Goal: Check status: Check status

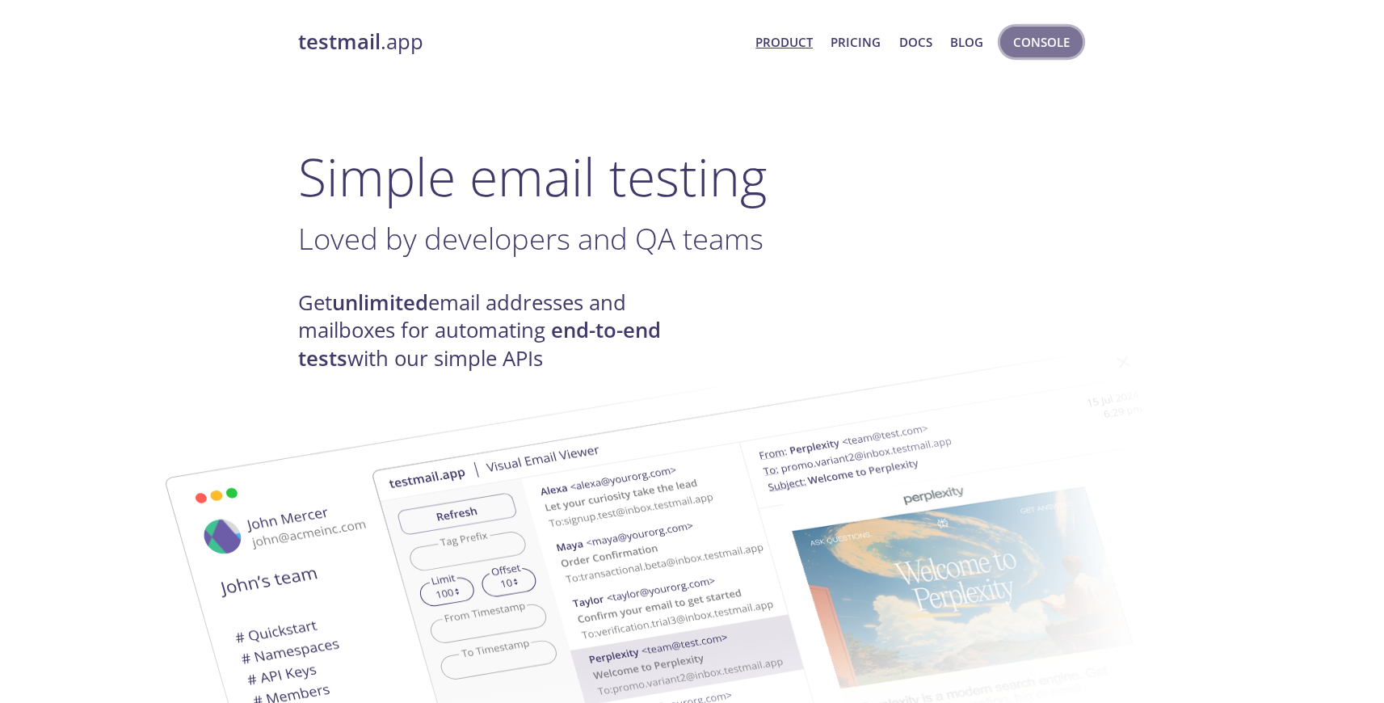
click at [1038, 44] on span "Console" at bounding box center [1041, 42] width 57 height 21
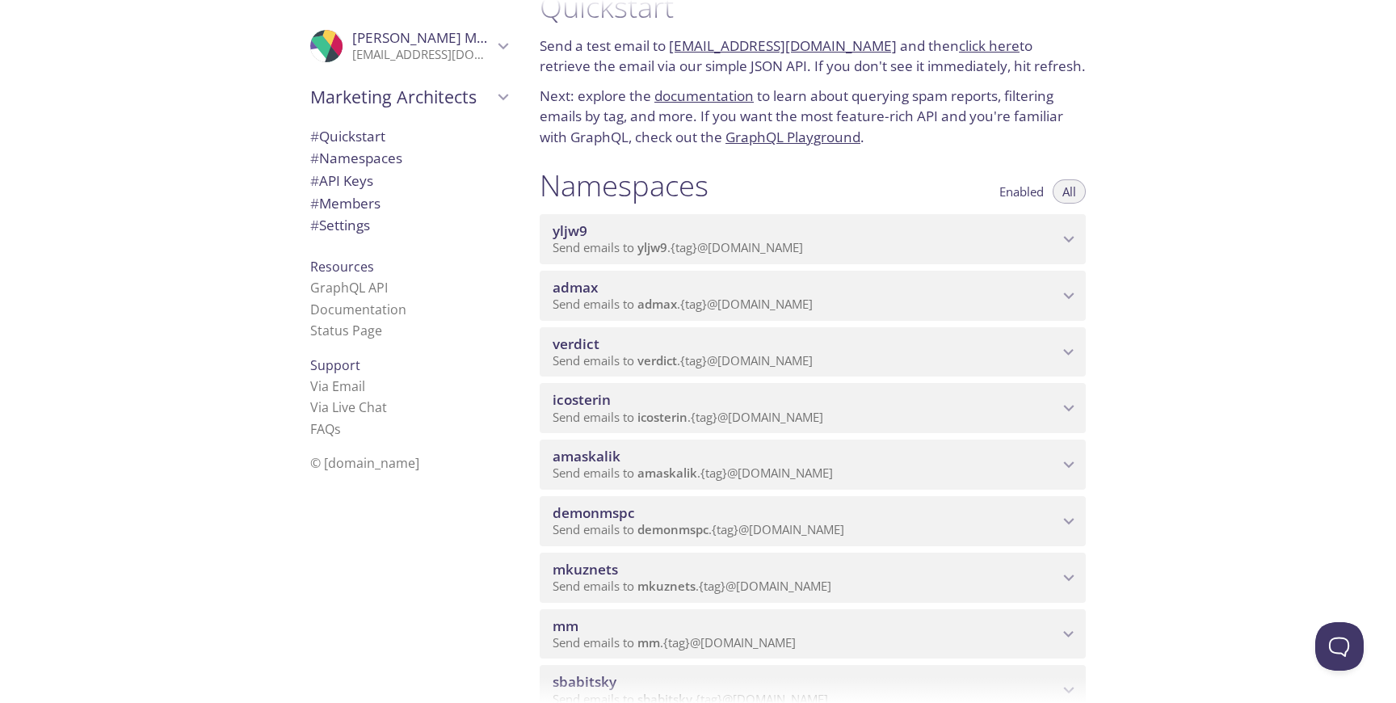
scroll to position [40, 0]
click at [662, 466] on span "amaskalik" at bounding box center [667, 469] width 60 height 16
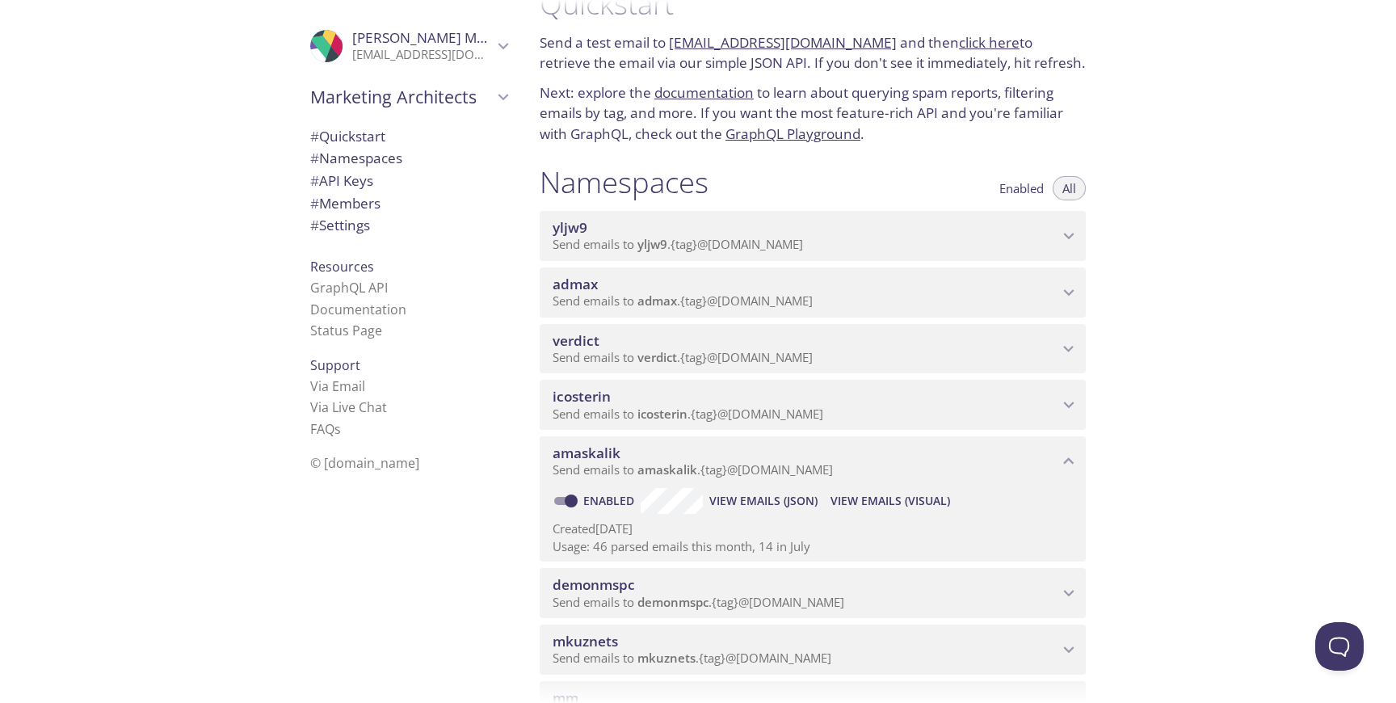
click at [874, 498] on span "View Emails (Visual)" at bounding box center [890, 500] width 120 height 19
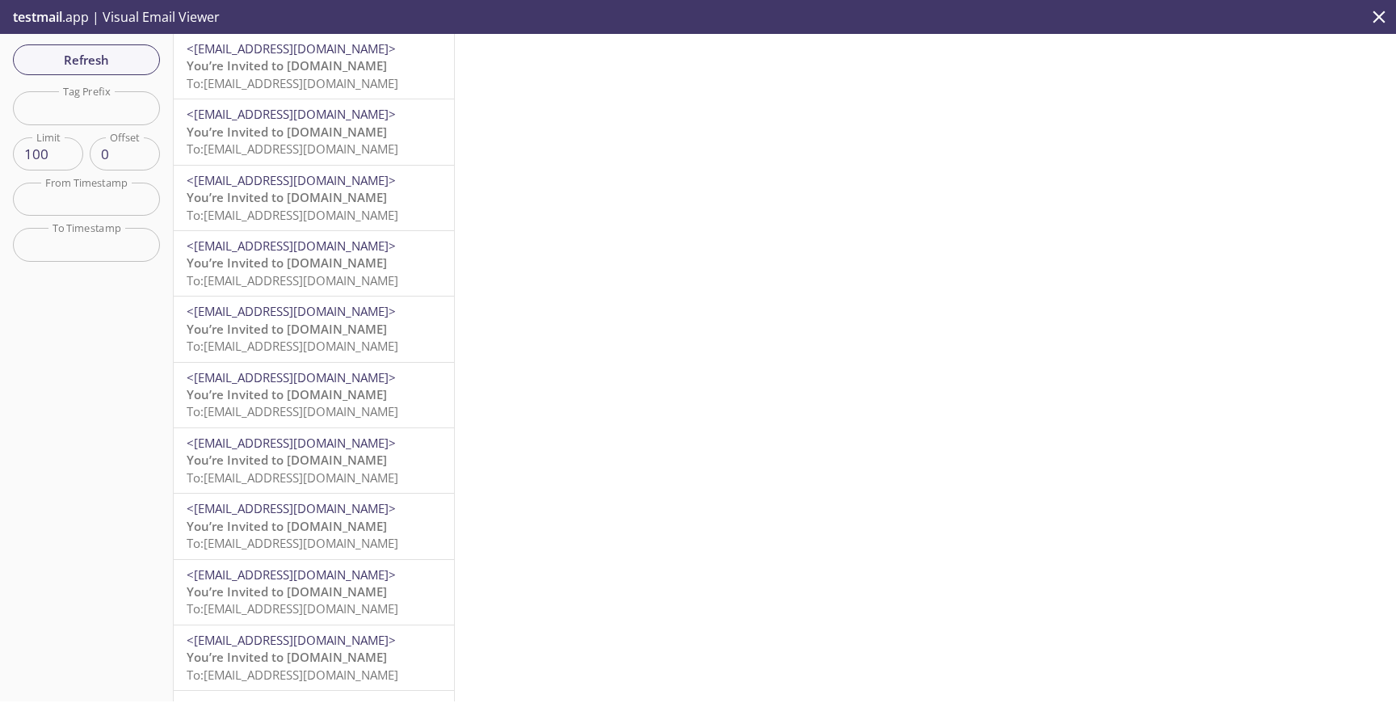
click at [385, 87] on span "To: [EMAIL_ADDRESS][DOMAIN_NAME]" at bounding box center [293, 83] width 212 height 16
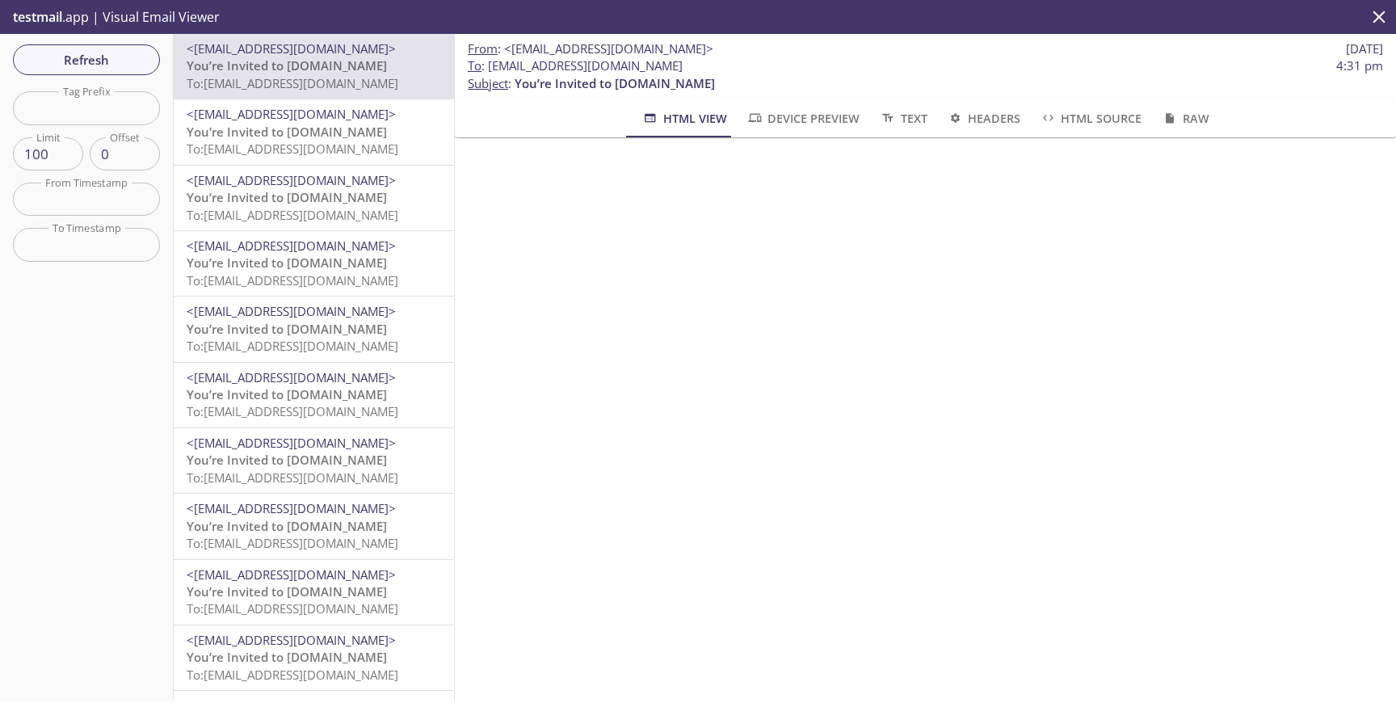
drag, startPoint x: 724, startPoint y: 64, endPoint x: 485, endPoint y: 61, distance: 238.3
click at [485, 61] on span "To : [EMAIL_ADDRESS][DOMAIN_NAME] 4:31 pm" at bounding box center [925, 65] width 915 height 17
copy span "[EMAIL_ADDRESS][DOMAIN_NAME]"
click at [142, 69] on span "Refresh" at bounding box center [86, 59] width 121 height 21
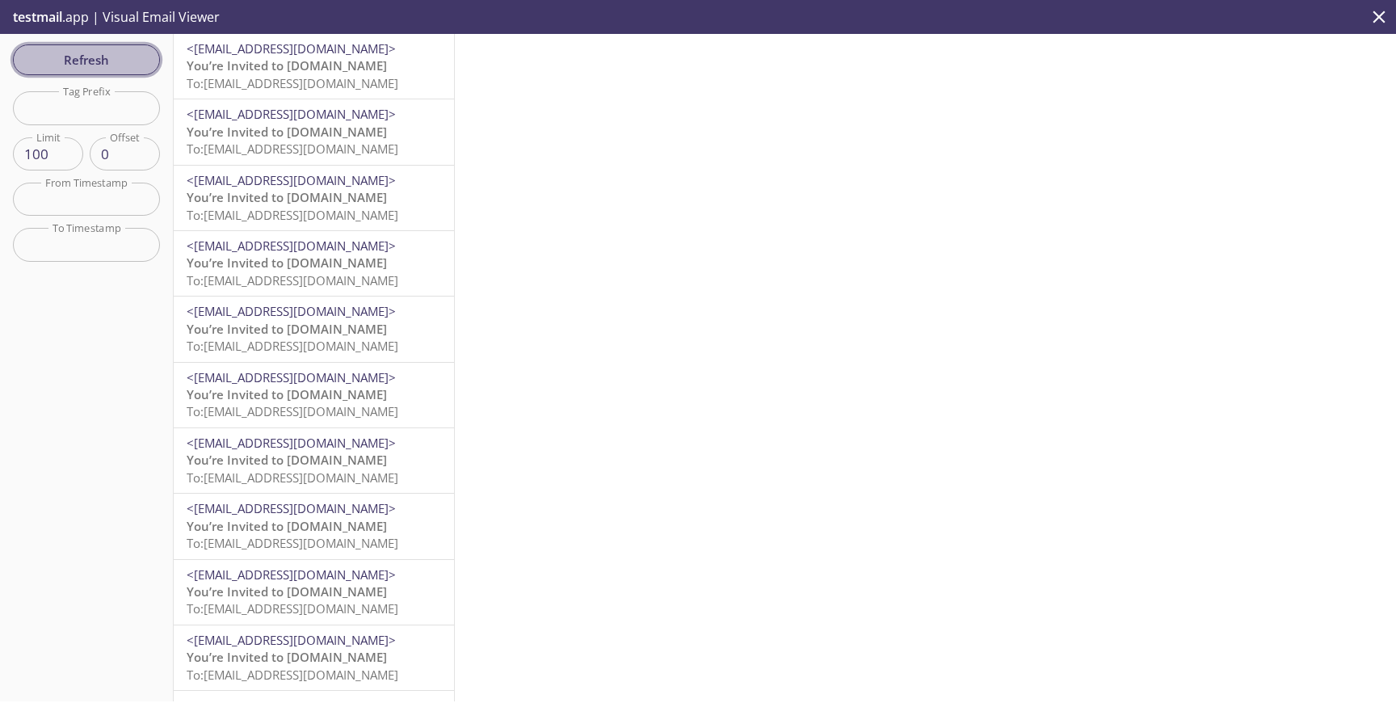
click at [142, 68] on span "Refresh" at bounding box center [86, 59] width 121 height 21
click at [142, 67] on span "Refresh" at bounding box center [86, 59] width 121 height 21
click at [142, 66] on span "Refresh" at bounding box center [86, 59] width 121 height 21
click at [293, 57] on span "You’re Invited to [DOMAIN_NAME]" at bounding box center [287, 65] width 200 height 16
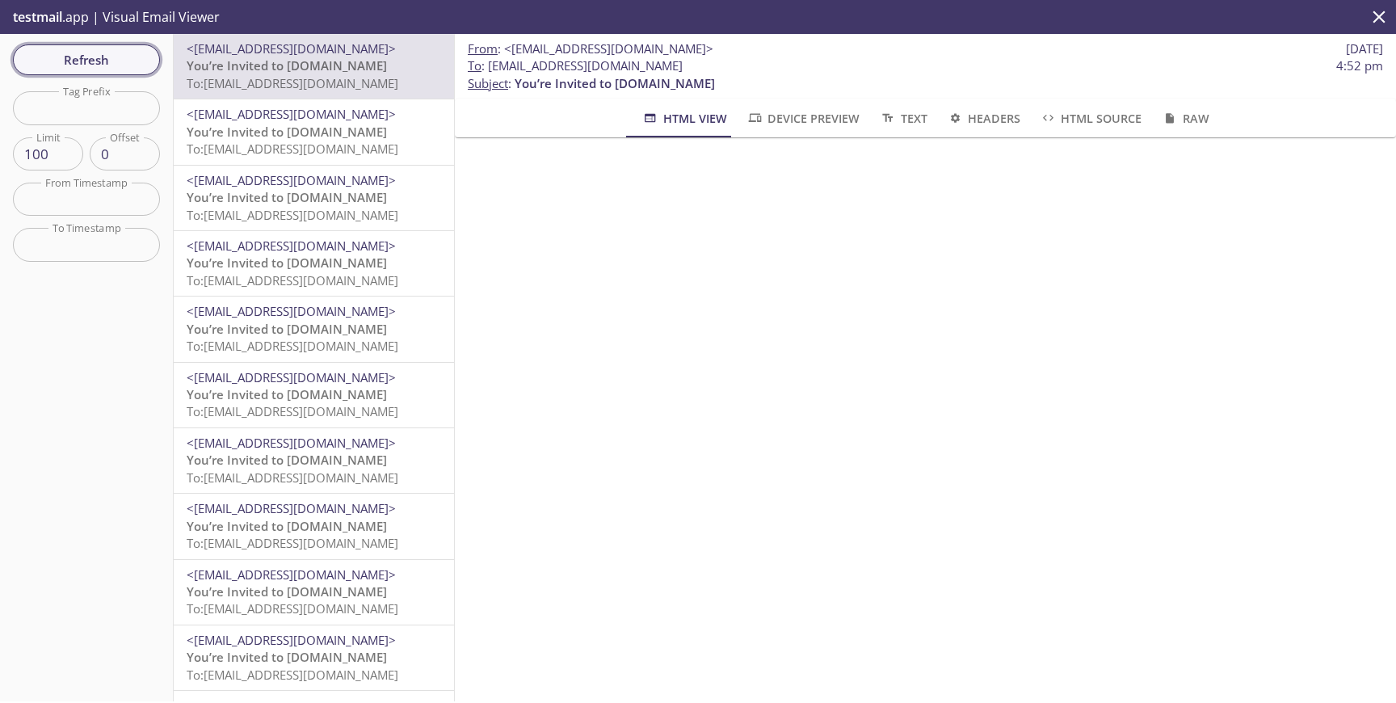
click at [88, 57] on span "Refresh" at bounding box center [86, 59] width 121 height 21
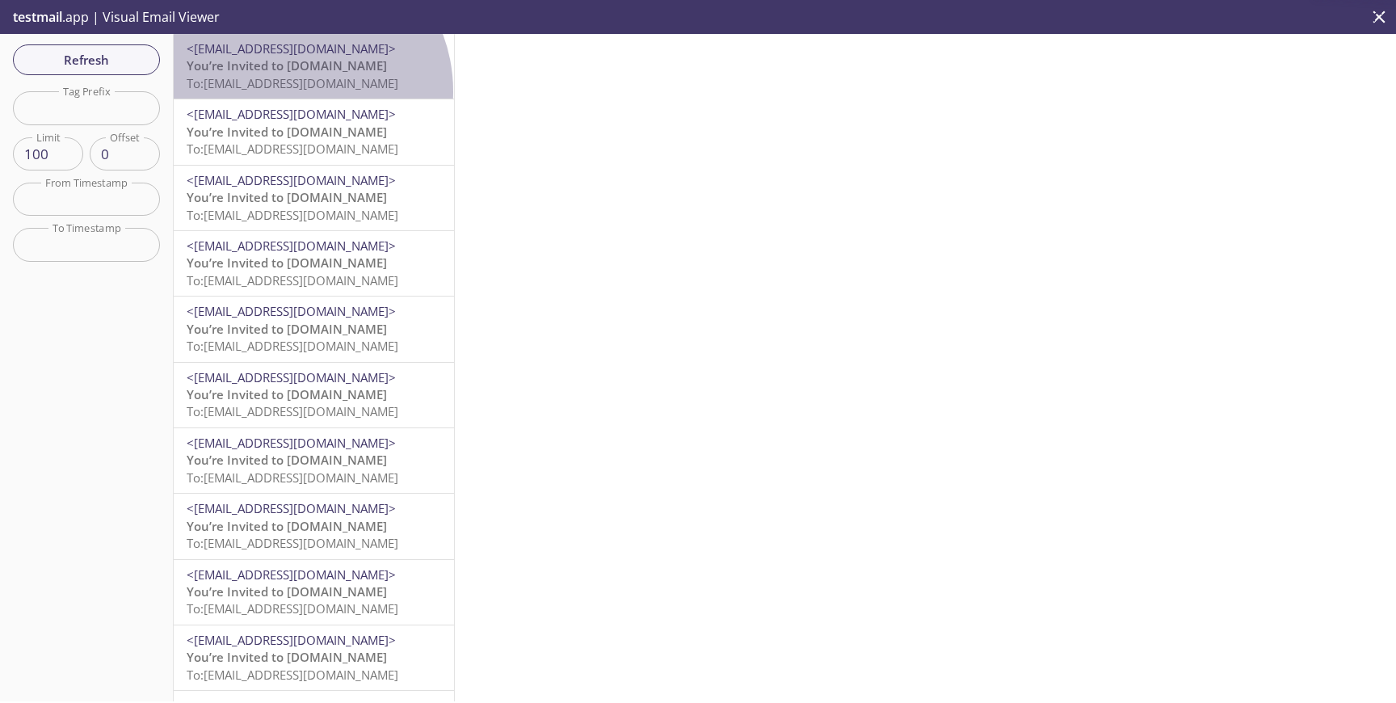
click at [290, 91] on p "You’re Invited to [DOMAIN_NAME] To: [EMAIL_ADDRESS][DOMAIN_NAME]" at bounding box center [314, 74] width 254 height 35
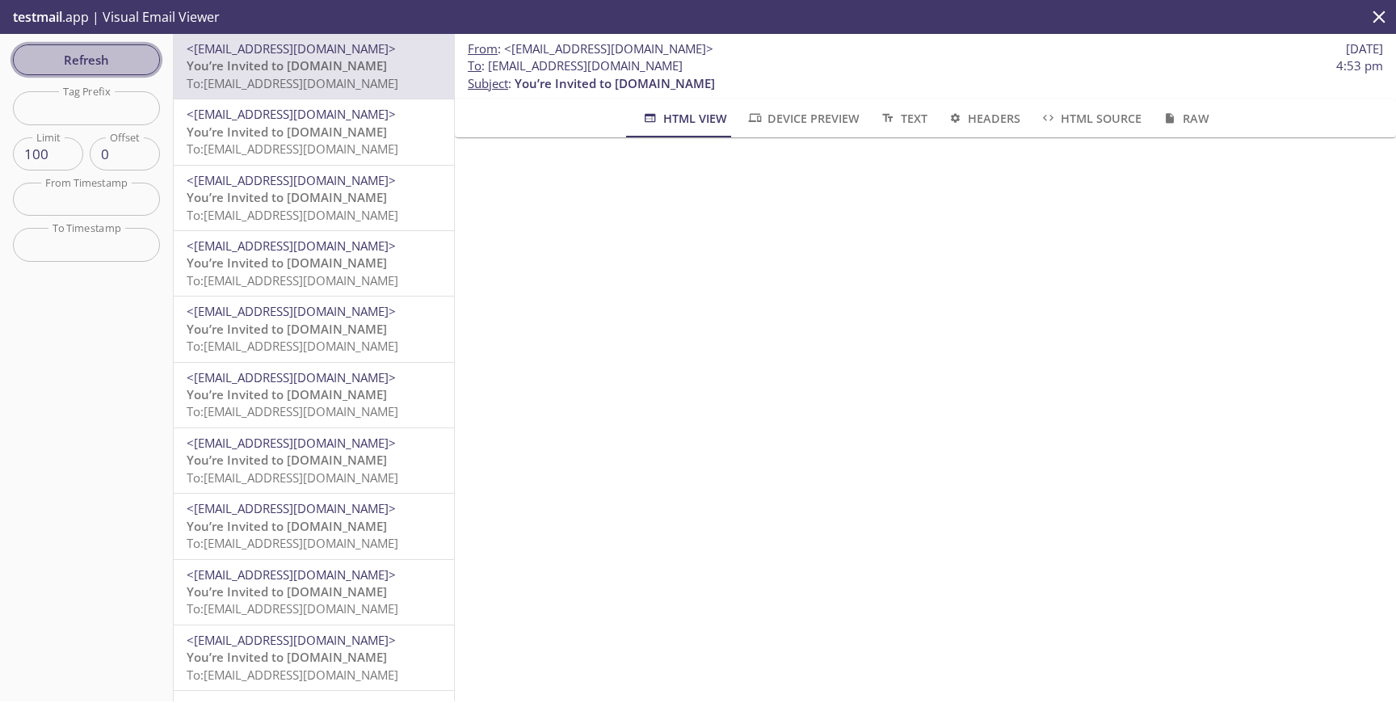
click at [126, 54] on span "Refresh" at bounding box center [86, 59] width 121 height 21
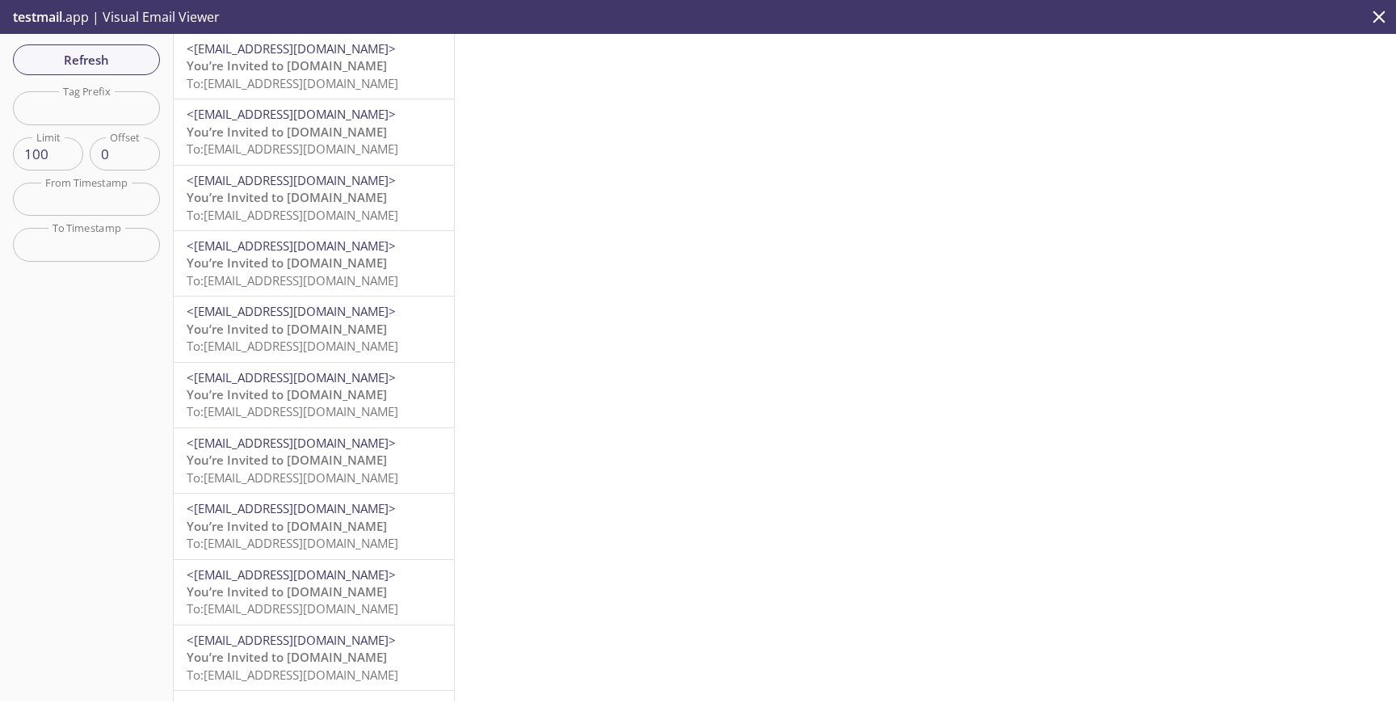
click at [293, 71] on span "You’re Invited to [DOMAIN_NAME]" at bounding box center [287, 65] width 200 height 16
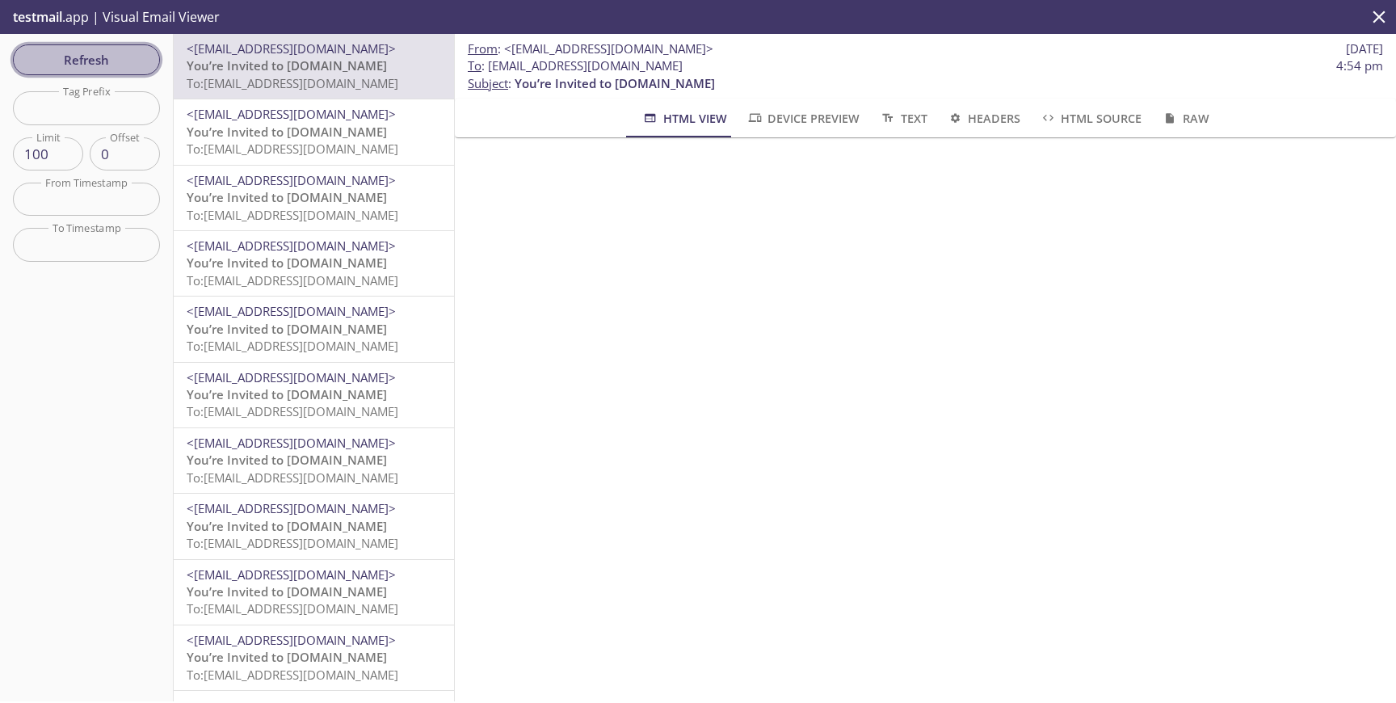
click at [128, 61] on span "Refresh" at bounding box center [86, 59] width 121 height 21
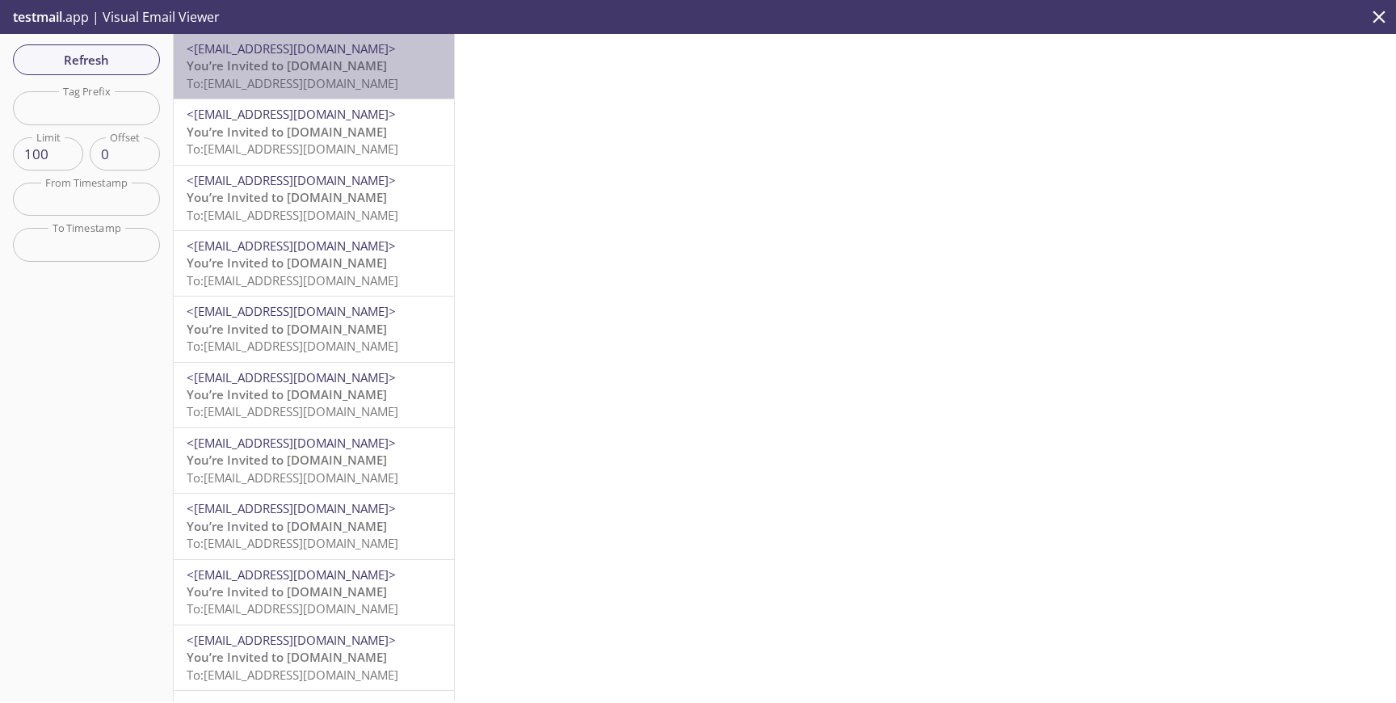
click at [330, 74] on p "You’re Invited to [DOMAIN_NAME] To: [EMAIL_ADDRESS][DOMAIN_NAME]" at bounding box center [314, 74] width 254 height 35
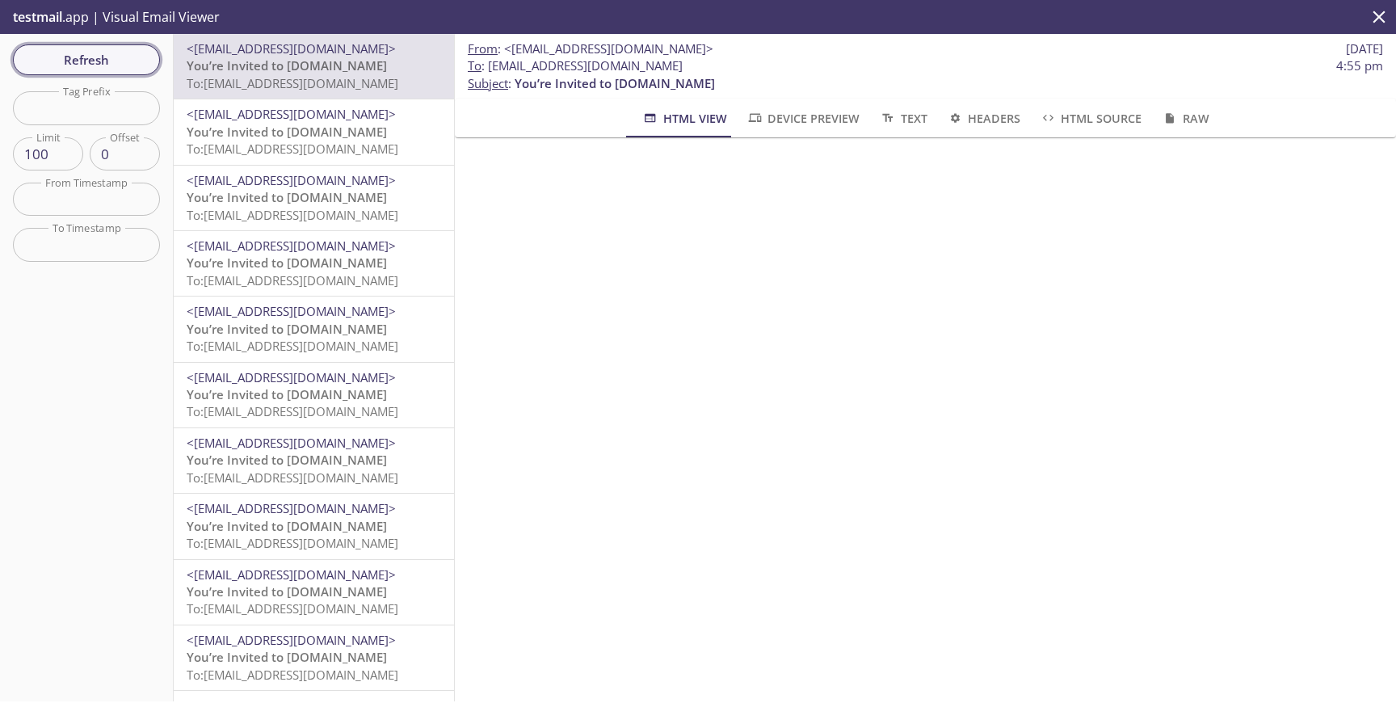
click at [67, 65] on span "Refresh" at bounding box center [86, 59] width 121 height 21
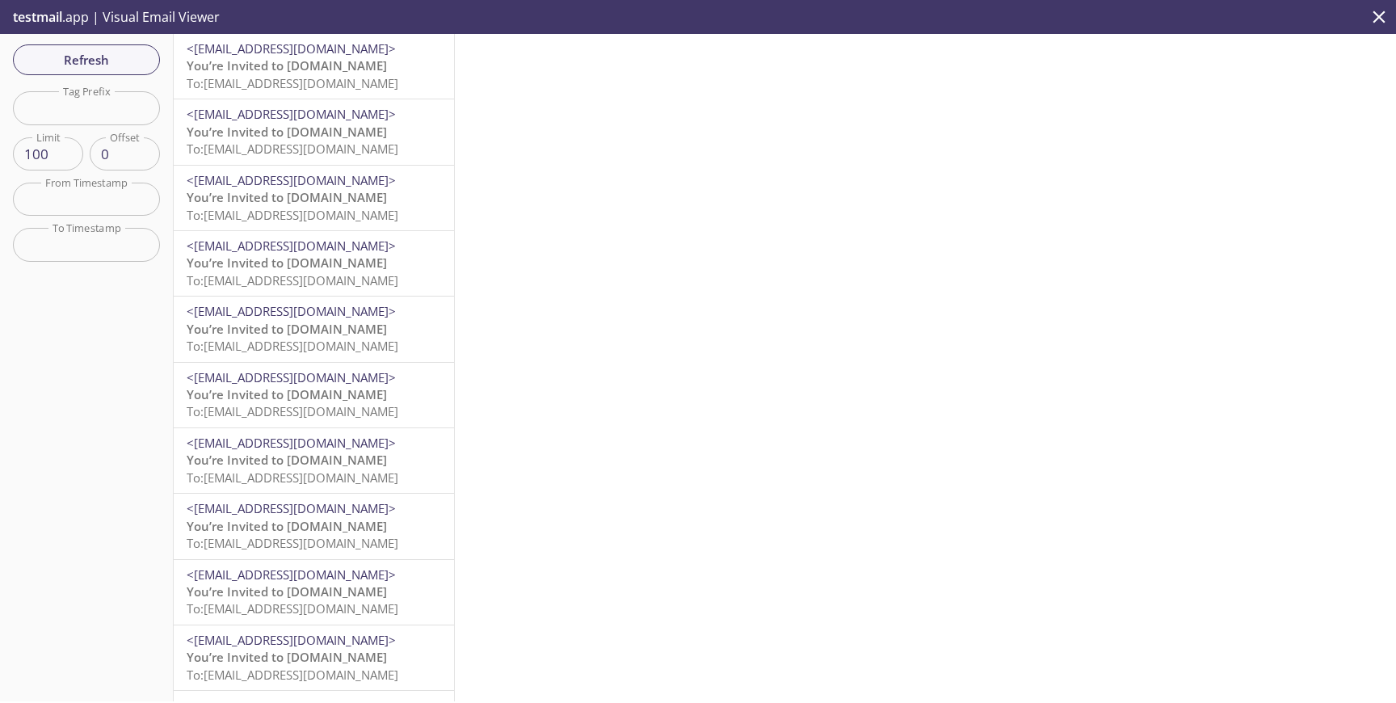
click at [329, 65] on span "You’re Invited to [DOMAIN_NAME]" at bounding box center [287, 65] width 200 height 16
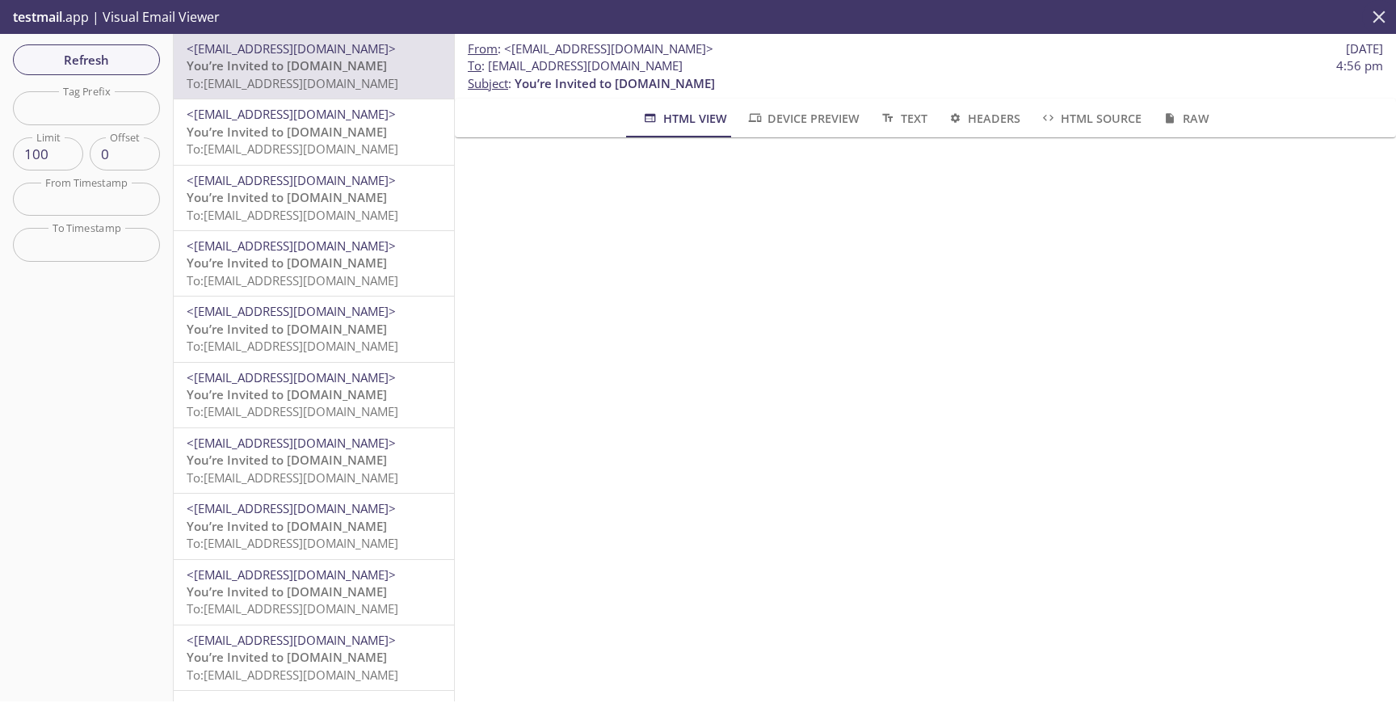
click at [1377, 15] on icon "close" at bounding box center [1379, 17] width 12 height 12
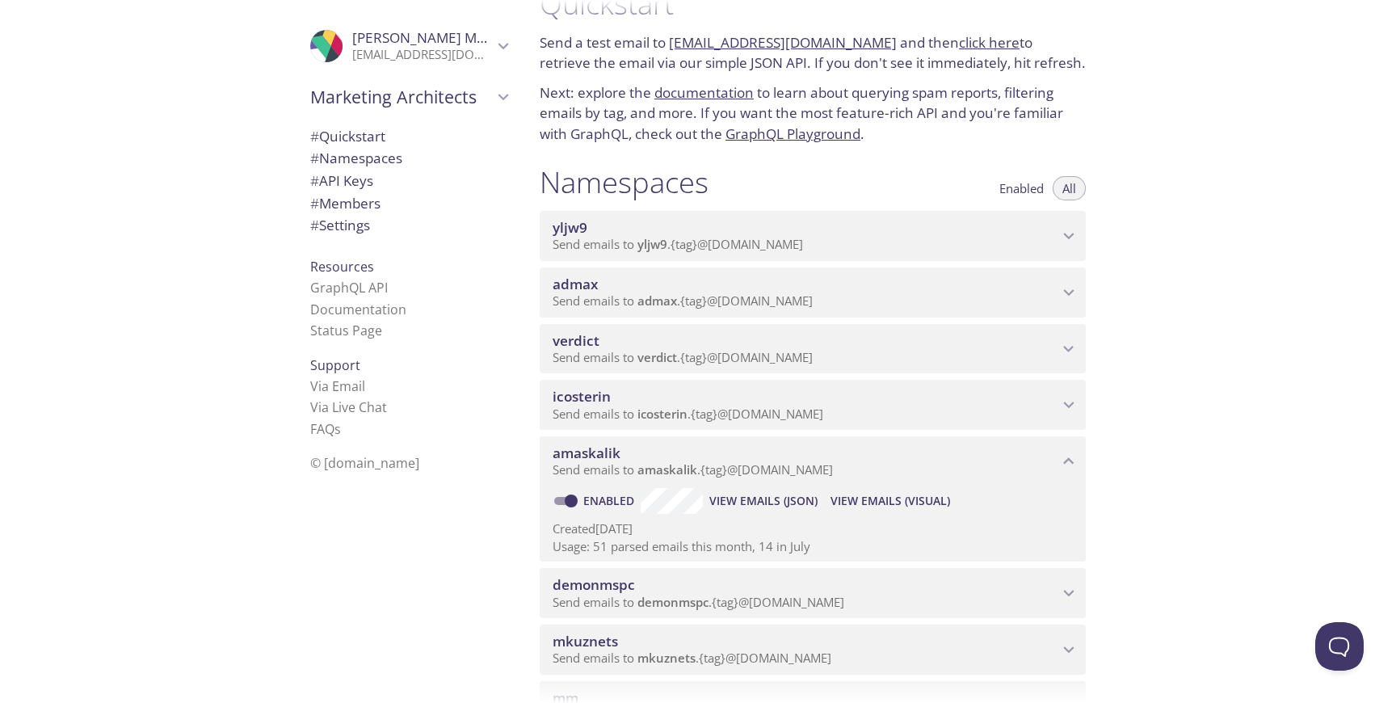
click at [662, 297] on span "admax" at bounding box center [657, 300] width 40 height 16
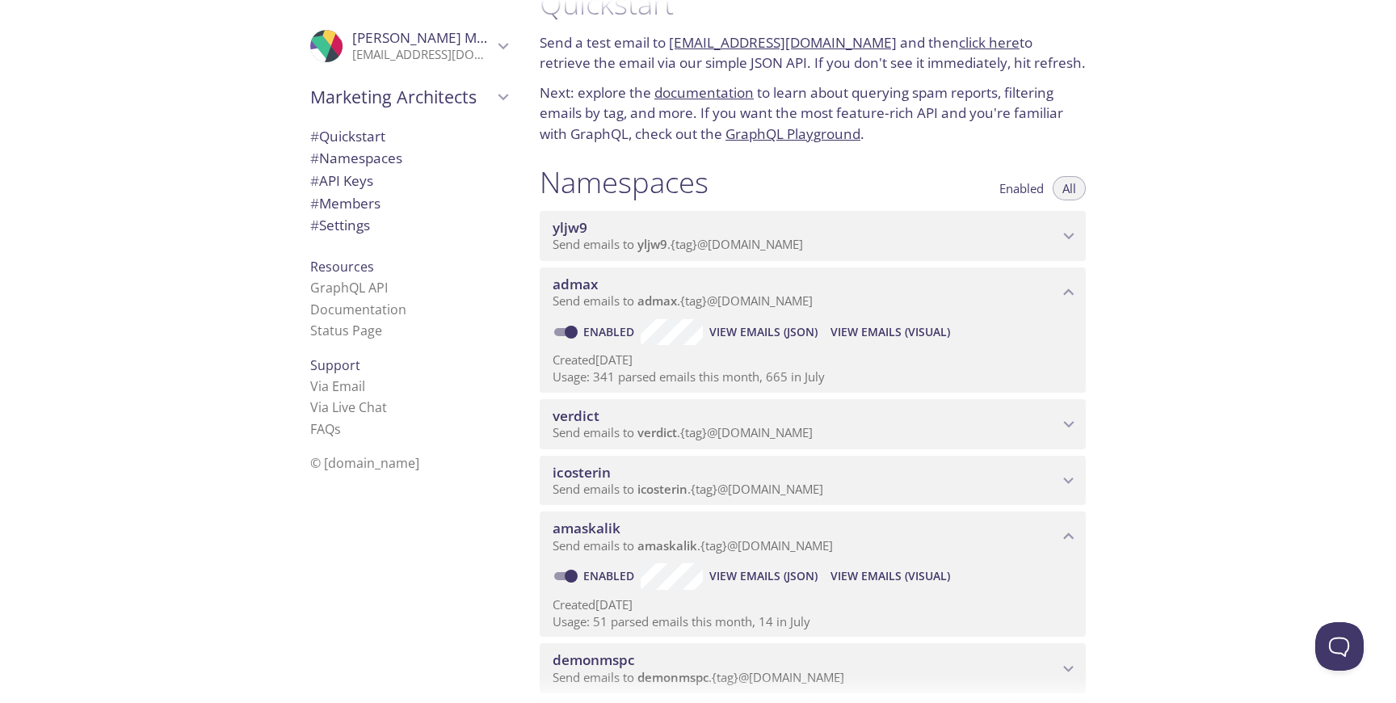
click at [888, 331] on span "View Emails (Visual)" at bounding box center [890, 331] width 120 height 19
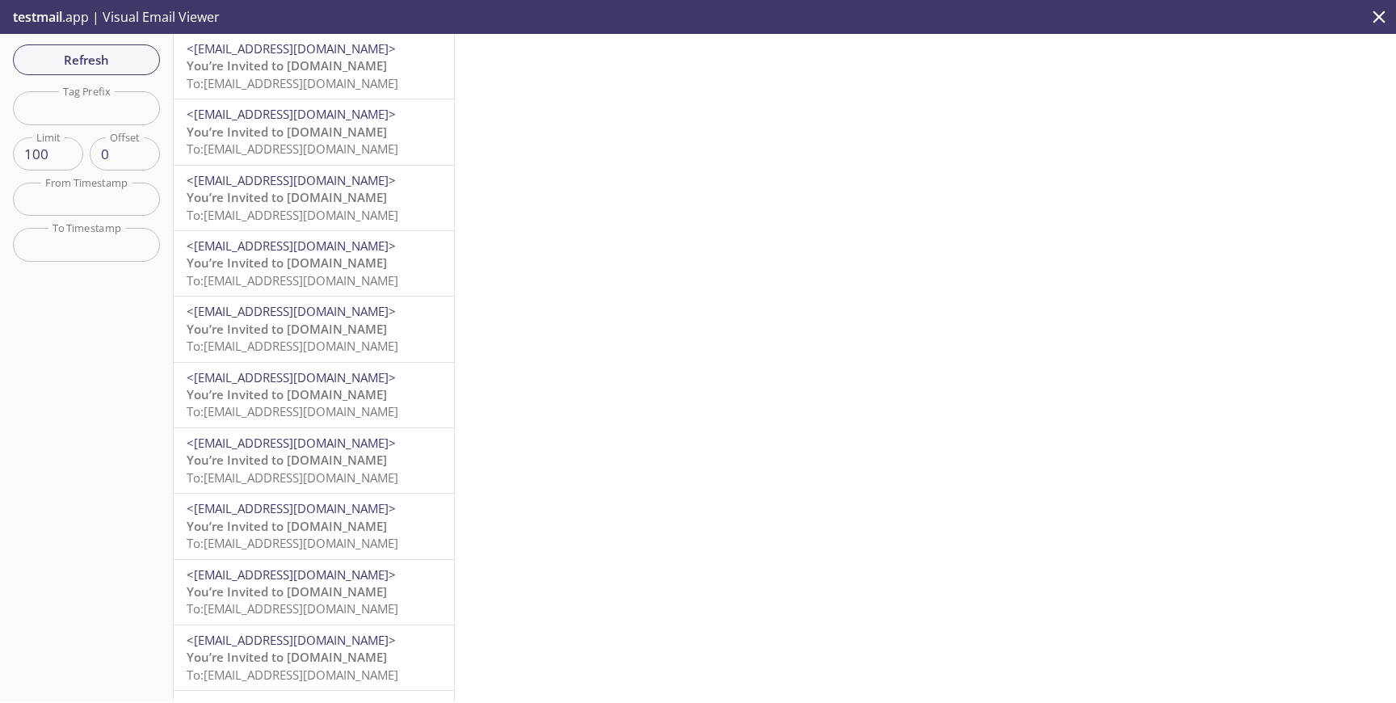
click at [333, 74] on span "You’re Invited to [DOMAIN_NAME]" at bounding box center [287, 65] width 200 height 16
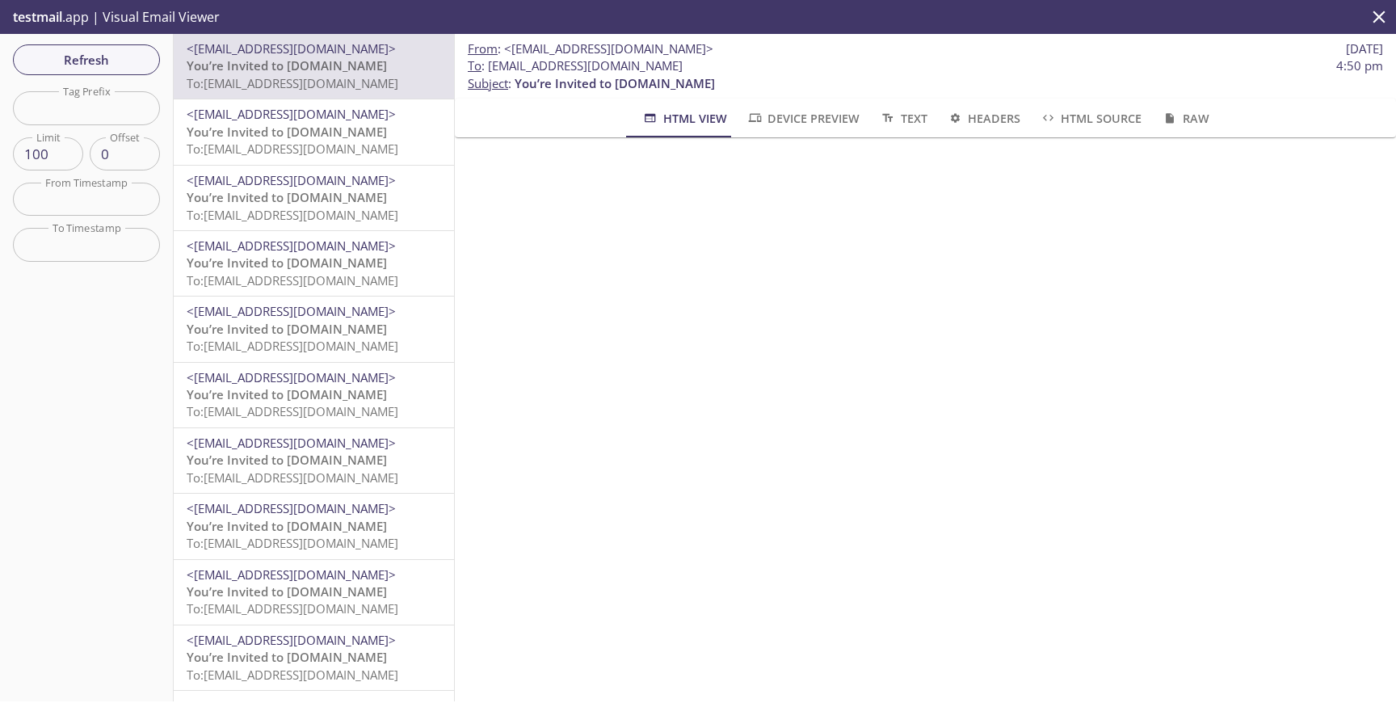
scroll to position [41, 0]
click at [127, 61] on span "Refresh" at bounding box center [86, 59] width 121 height 21
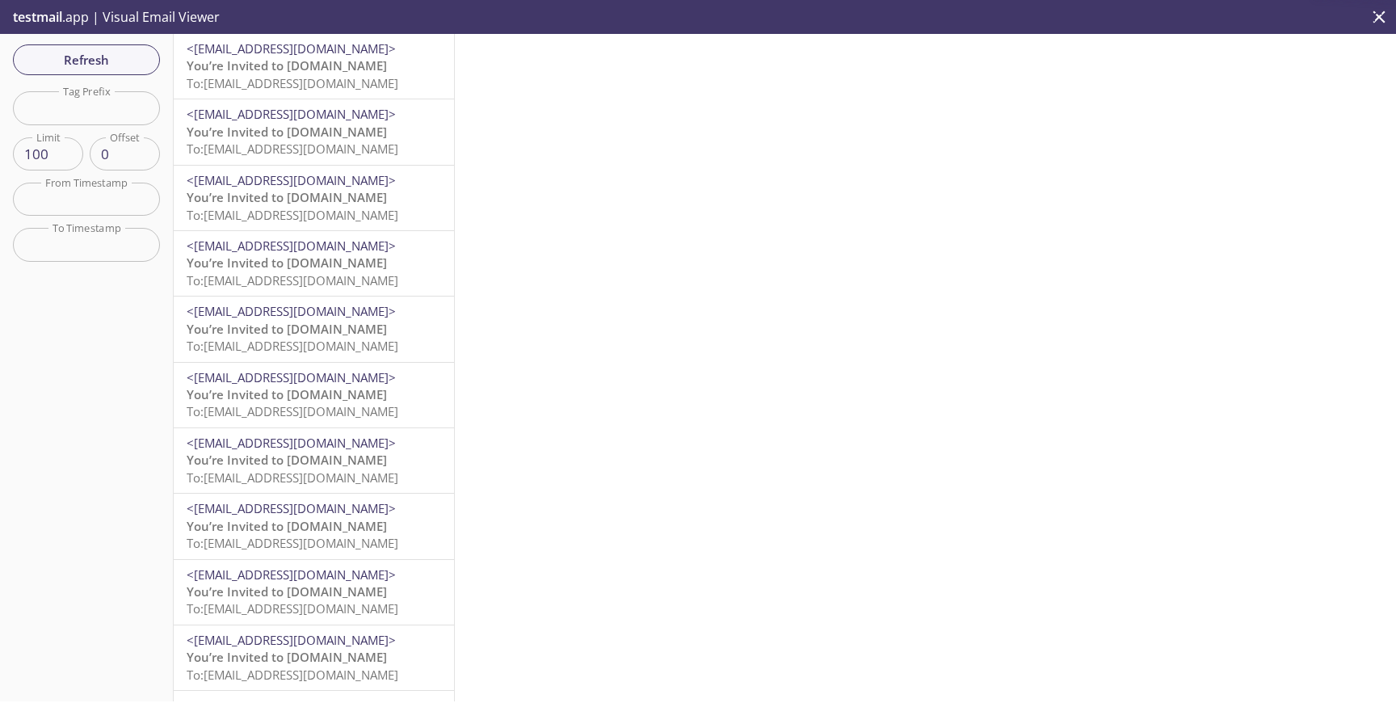
click at [330, 66] on span "You’re Invited to [DOMAIN_NAME]" at bounding box center [287, 65] width 200 height 16
